Goal: Navigation & Orientation: Find specific page/section

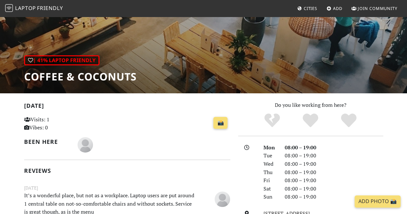
scroll to position [56, 0]
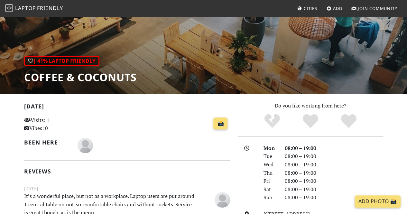
click at [49, 7] on span "Friendly" at bounding box center [50, 8] width 26 height 7
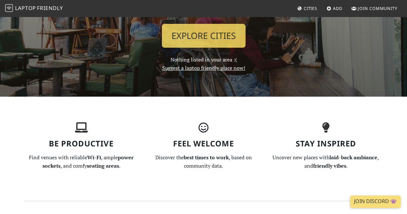
scroll to position [113, 0]
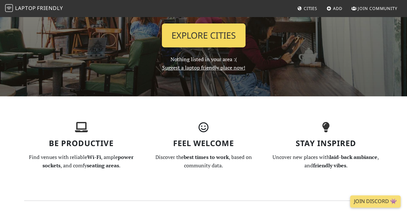
click at [228, 37] on link "Explore Cities" at bounding box center [204, 35] width 84 height 24
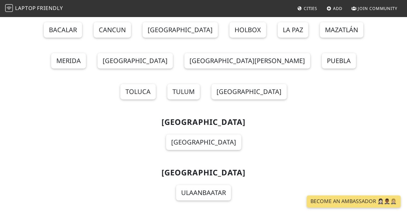
scroll to position [4642, 0]
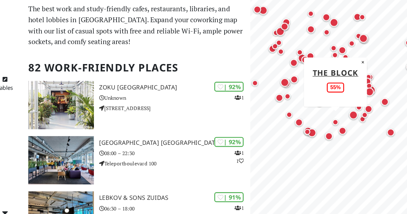
drag, startPoint x: 316, startPoint y: 150, endPoint x: 329, endPoint y: 117, distance: 35.4
click at [329, 117] on div "Map marker" at bounding box center [334, 122] width 13 height 13
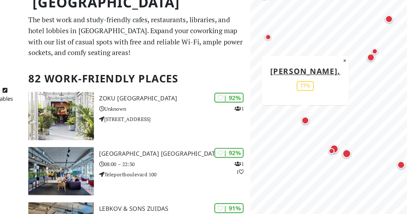
click at [315, 113] on div "Map marker" at bounding box center [312, 113] width 6 height 6
